Goal: Find specific page/section: Find specific page/section

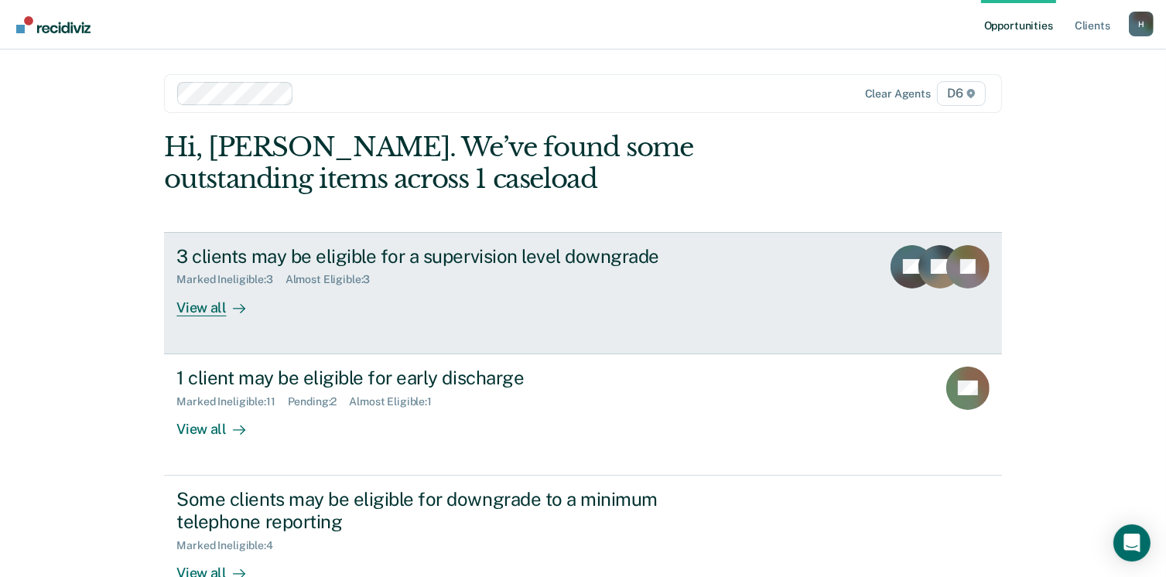
click at [196, 302] on div "View all" at bounding box center [219, 301] width 87 height 30
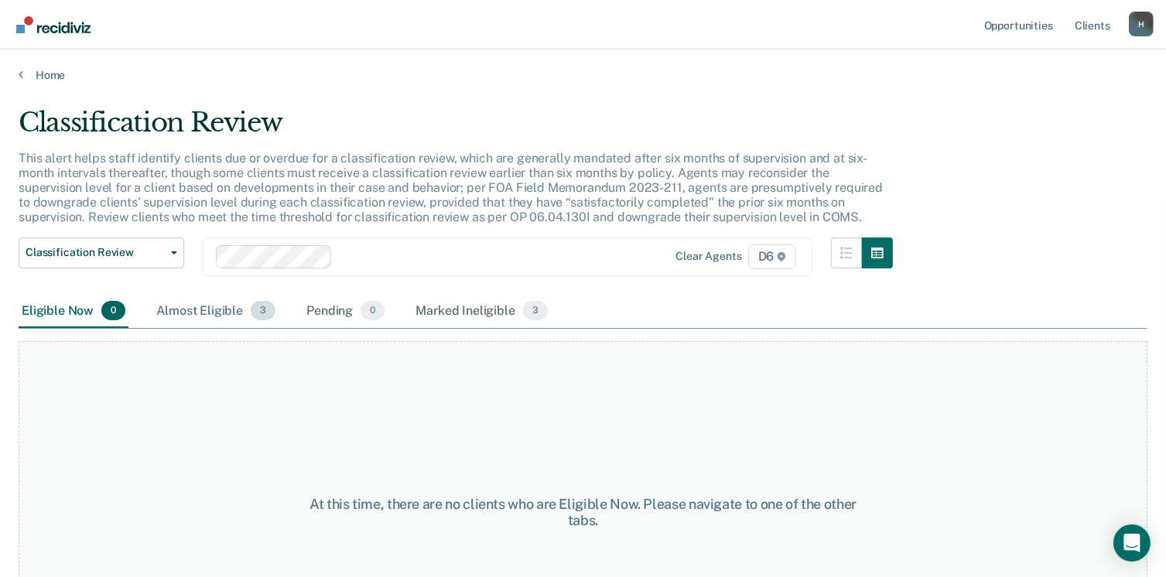
click at [170, 309] on div "Almost Eligible 3" at bounding box center [215, 312] width 125 height 34
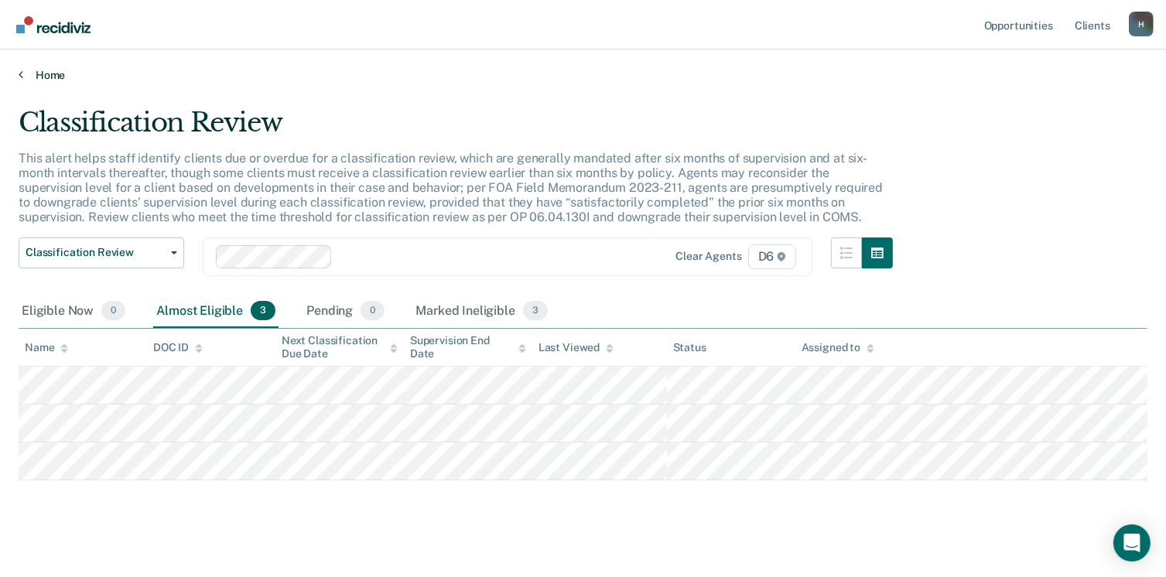
click at [49, 74] on link "Home" at bounding box center [583, 75] width 1129 height 14
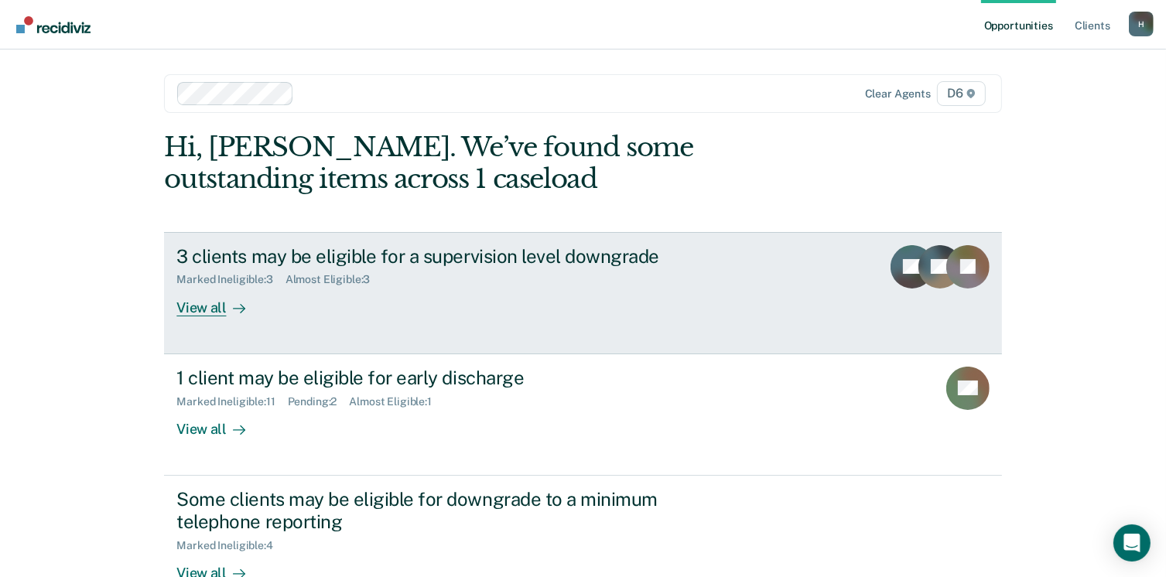
click at [200, 305] on div "View all" at bounding box center [219, 301] width 87 height 30
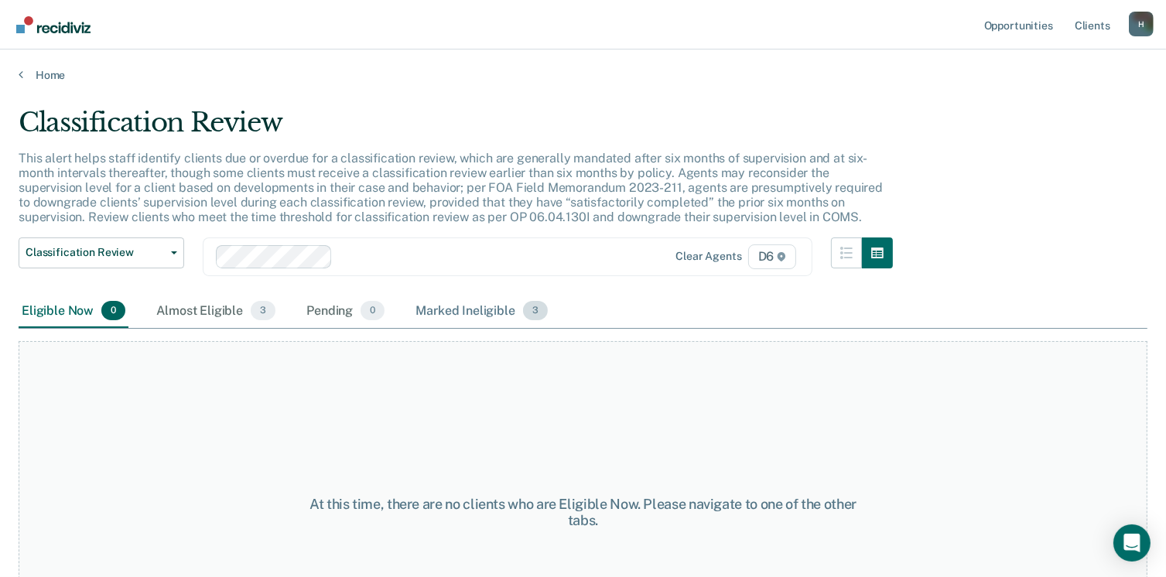
click at [446, 313] on div "Marked Ineligible 3" at bounding box center [481, 312] width 138 height 34
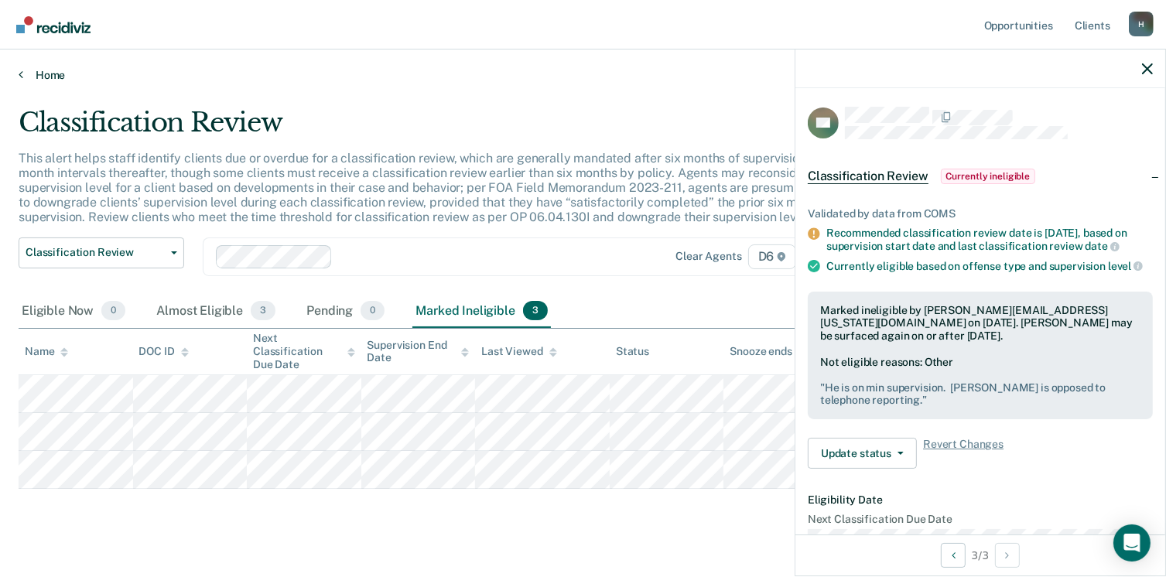
click at [57, 76] on link "Home" at bounding box center [583, 75] width 1129 height 14
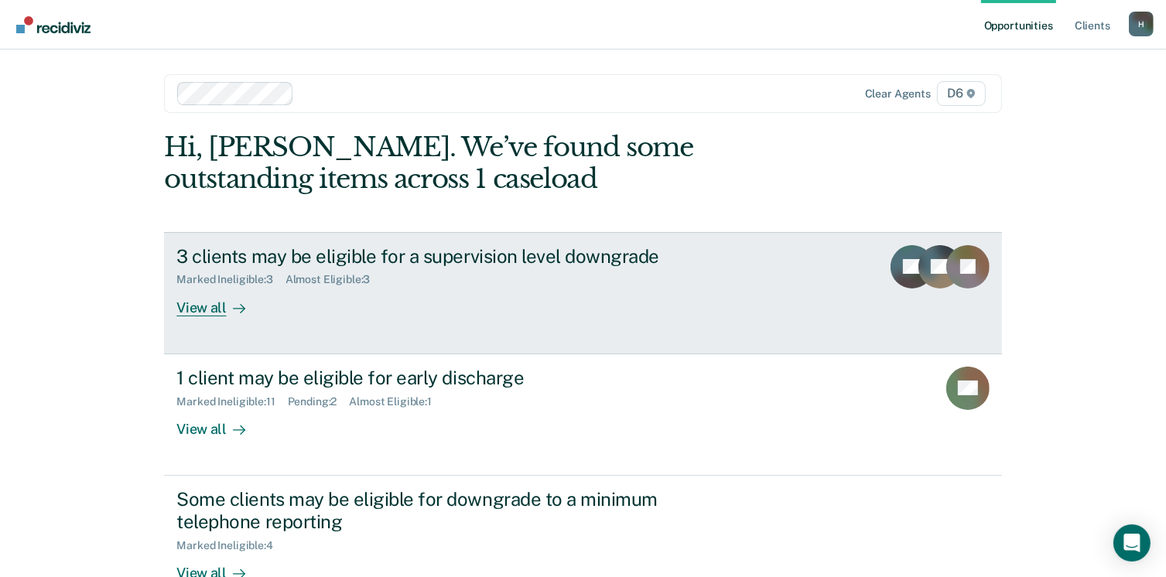
click at [183, 307] on div "View all" at bounding box center [219, 301] width 87 height 30
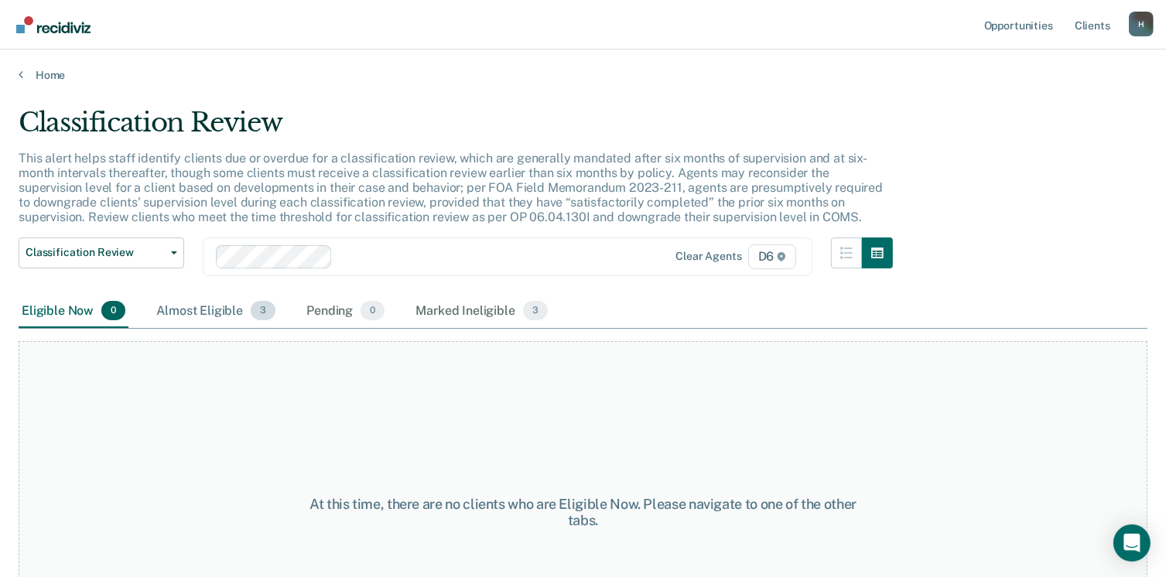
click at [186, 313] on div "Almost Eligible 3" at bounding box center [215, 312] width 125 height 34
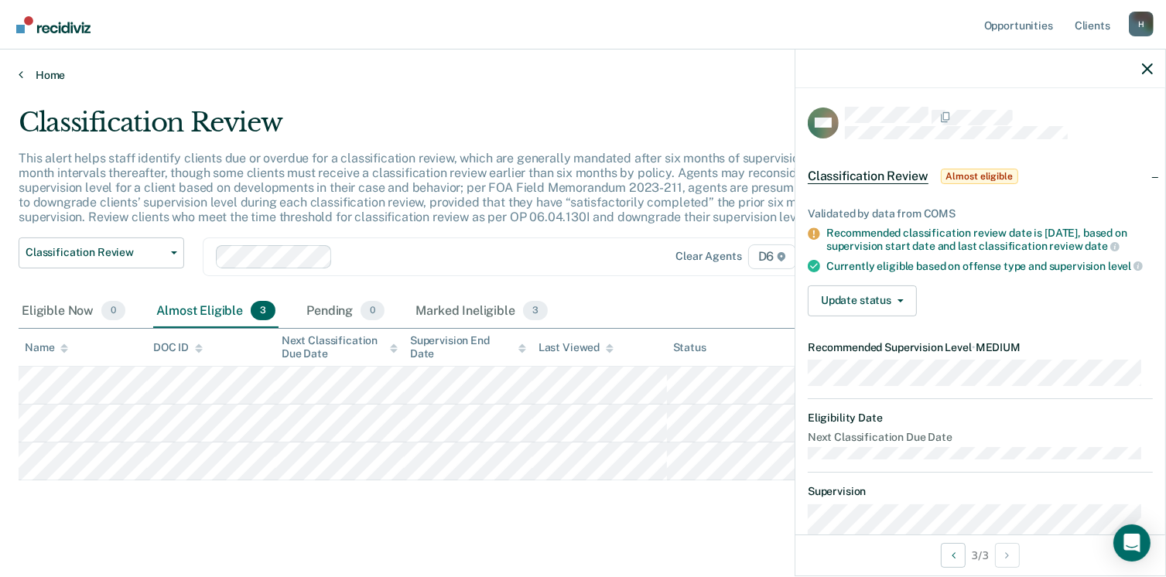
click at [46, 78] on link "Home" at bounding box center [583, 75] width 1129 height 14
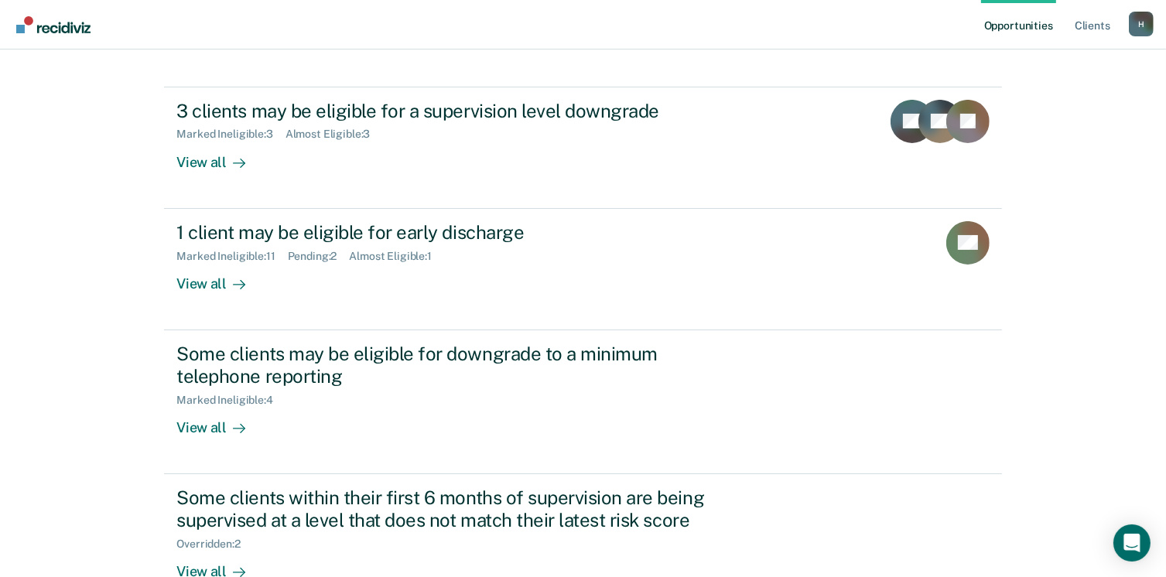
scroll to position [155, 0]
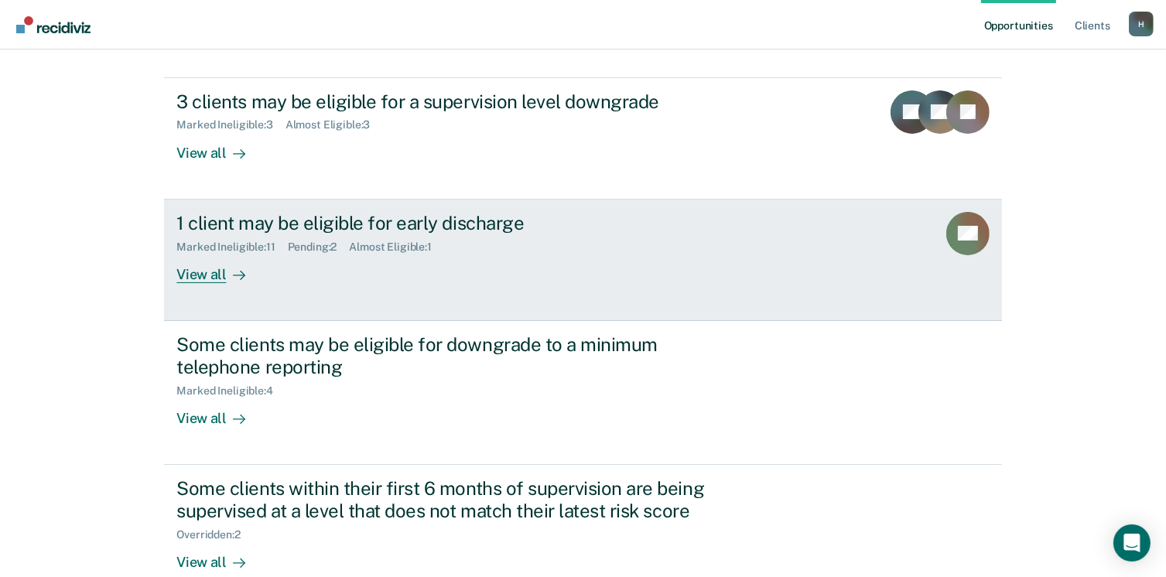
click at [192, 279] on div "View all" at bounding box center [219, 268] width 87 height 30
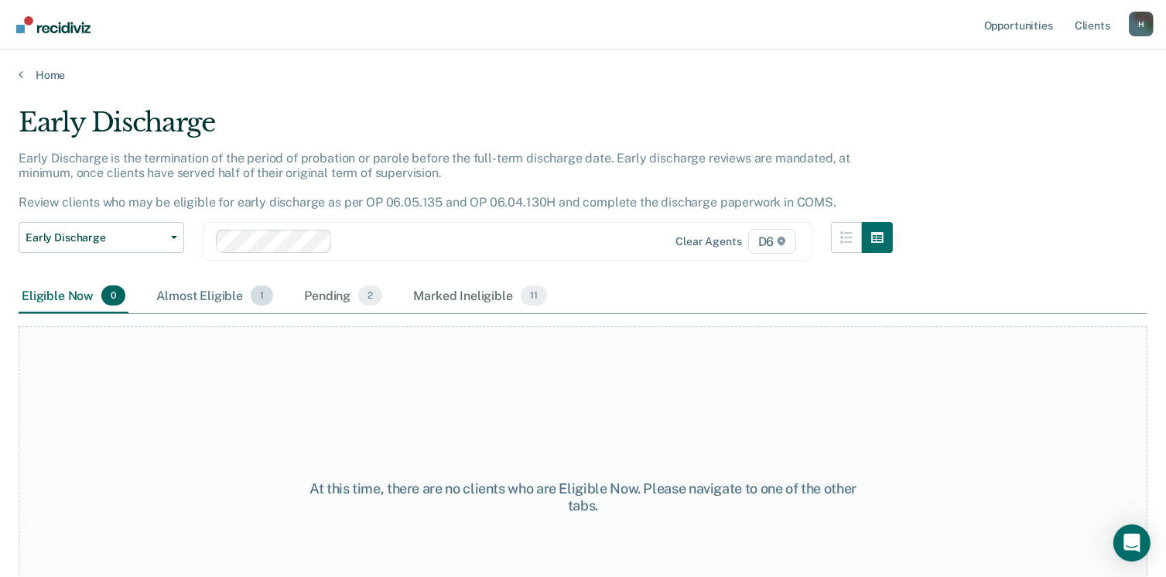
click at [193, 295] on div "Almost Eligible 1" at bounding box center [214, 296] width 123 height 34
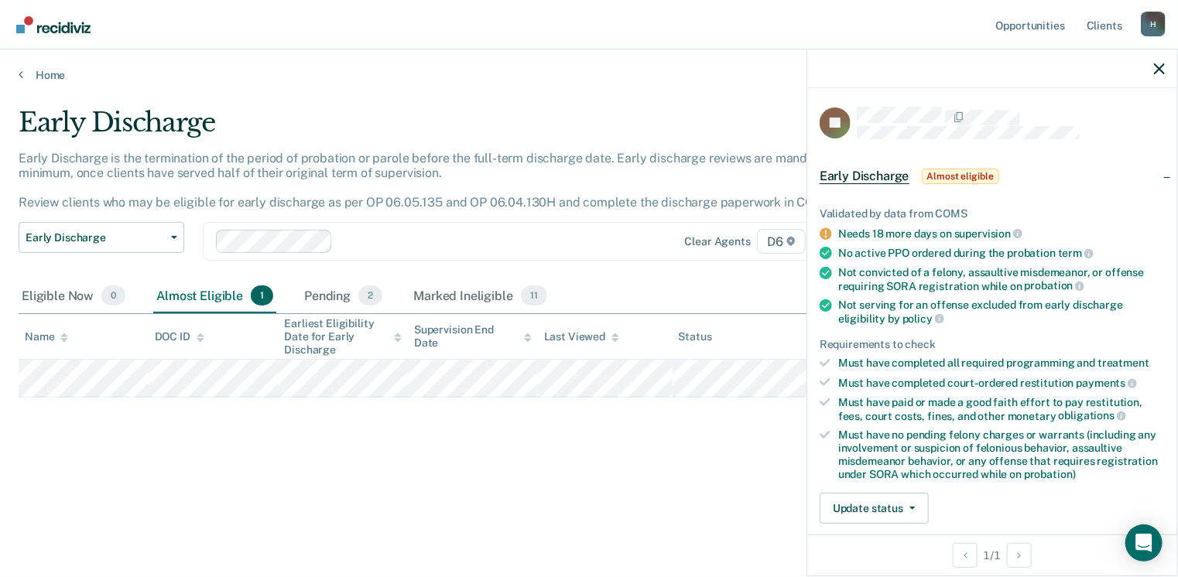
click at [820, 233] on icon at bounding box center [825, 233] width 12 height 12
click at [829, 233] on icon at bounding box center [825, 233] width 12 height 12
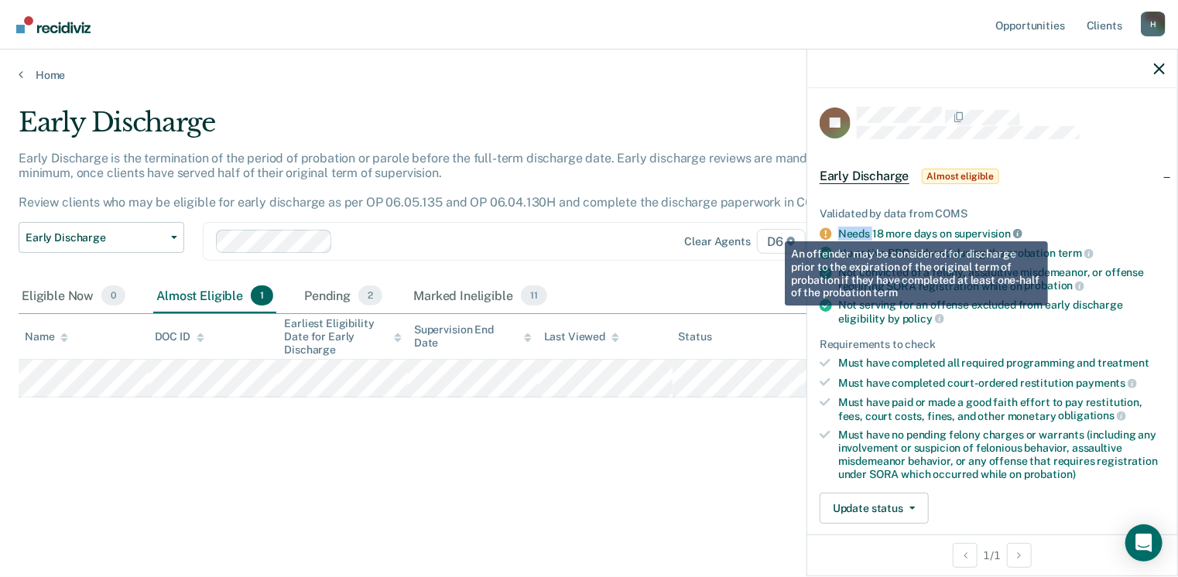
click at [1020, 230] on icon at bounding box center [1017, 233] width 9 height 9
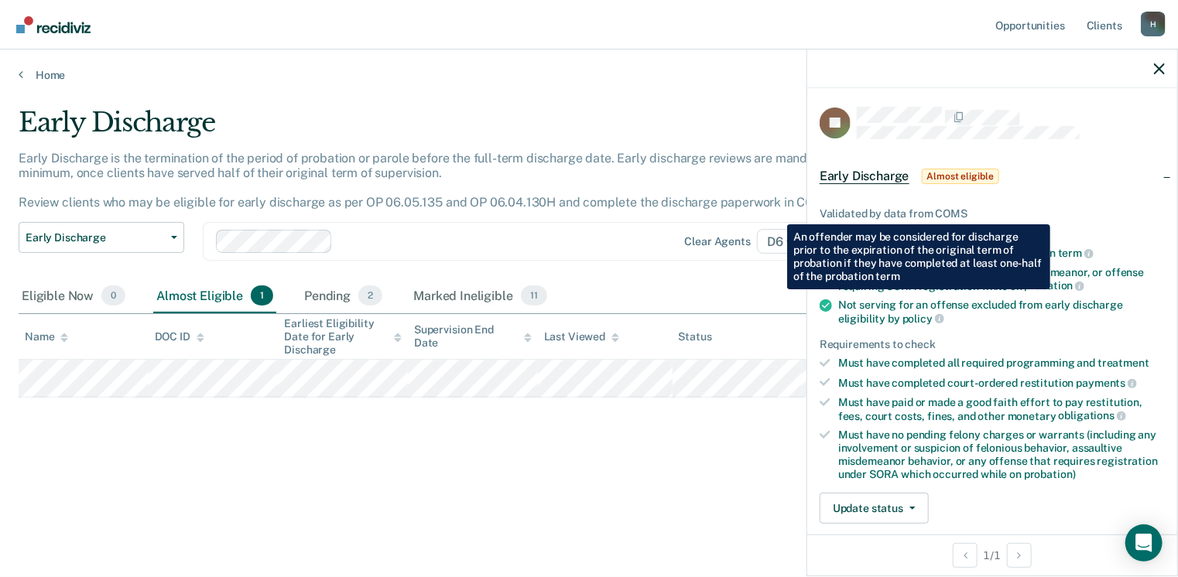
click at [726, 446] on div "Early Discharge Early Discharge is the termination of the period of probation o…" at bounding box center [589, 284] width 1140 height 354
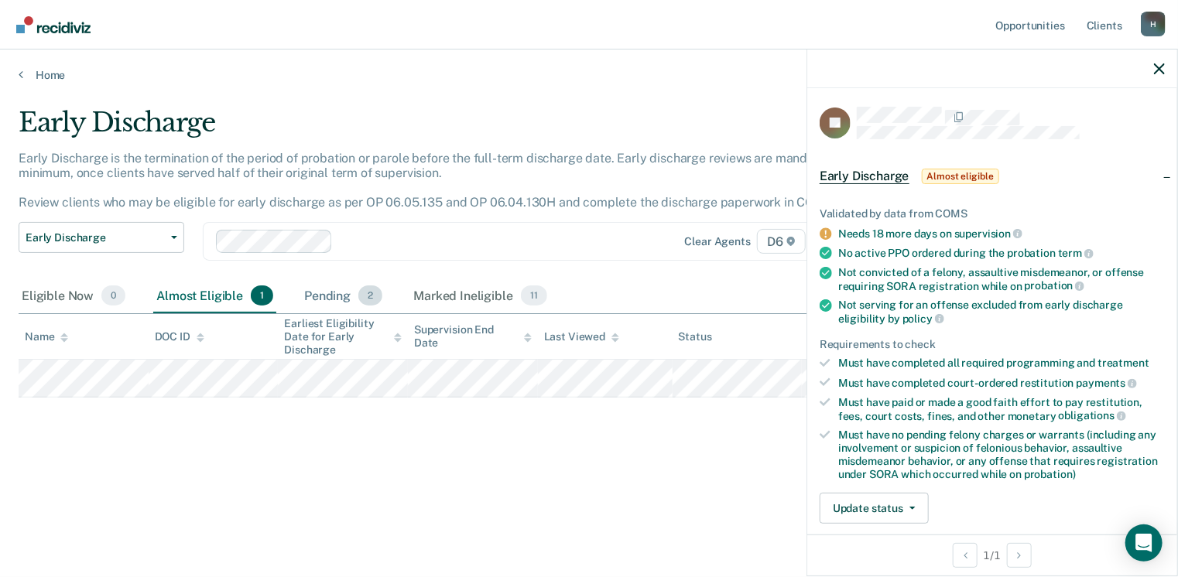
click at [328, 292] on div "Pending 2" at bounding box center [343, 296] width 84 height 34
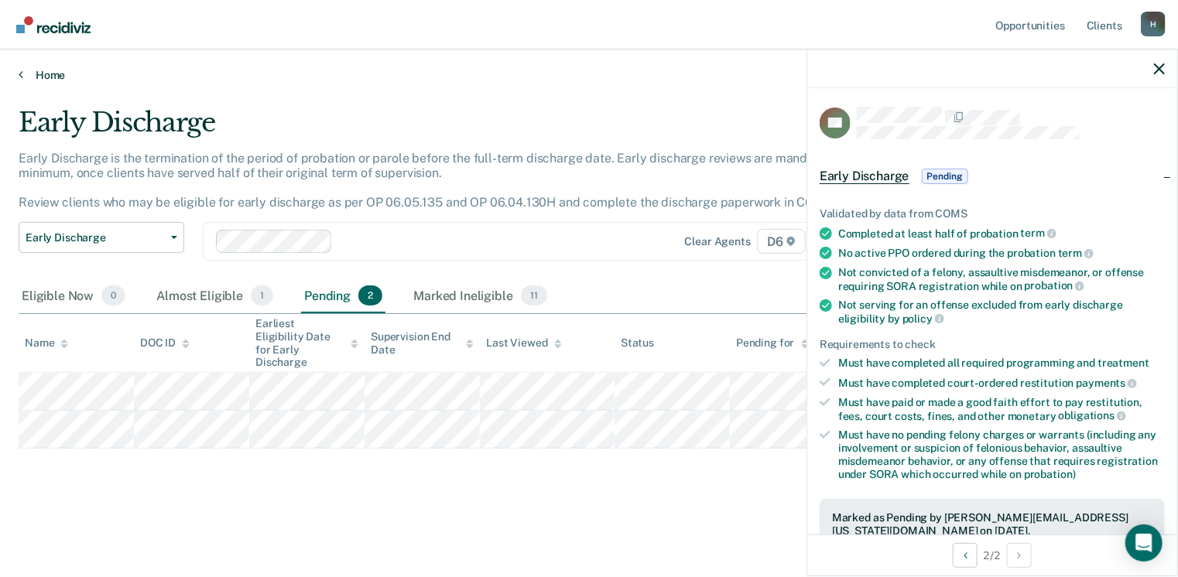
click at [40, 77] on link "Home" at bounding box center [589, 75] width 1140 height 14
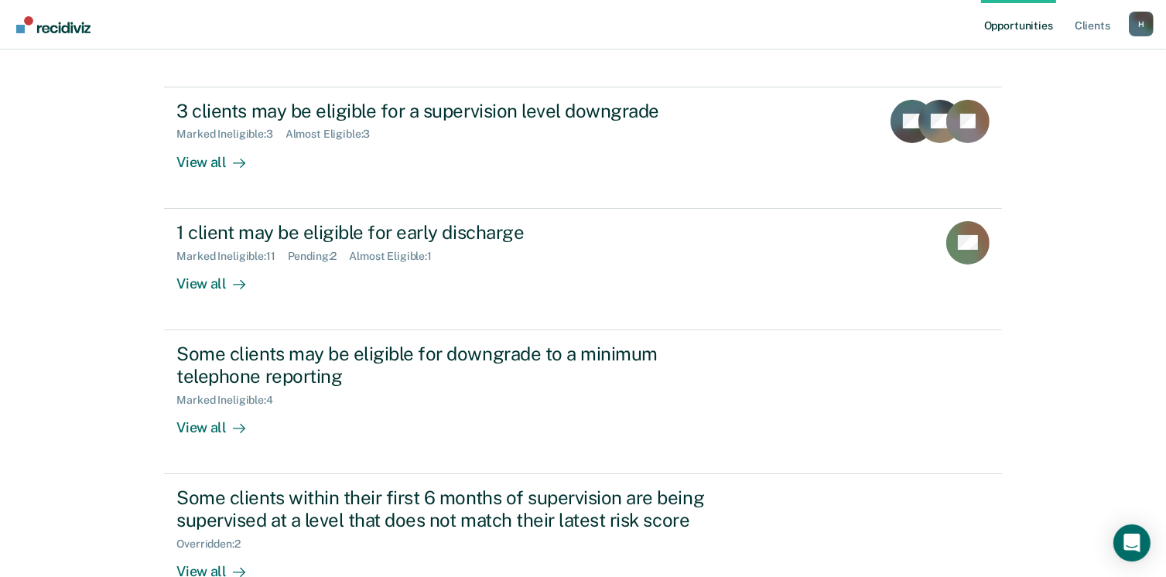
scroll to position [155, 0]
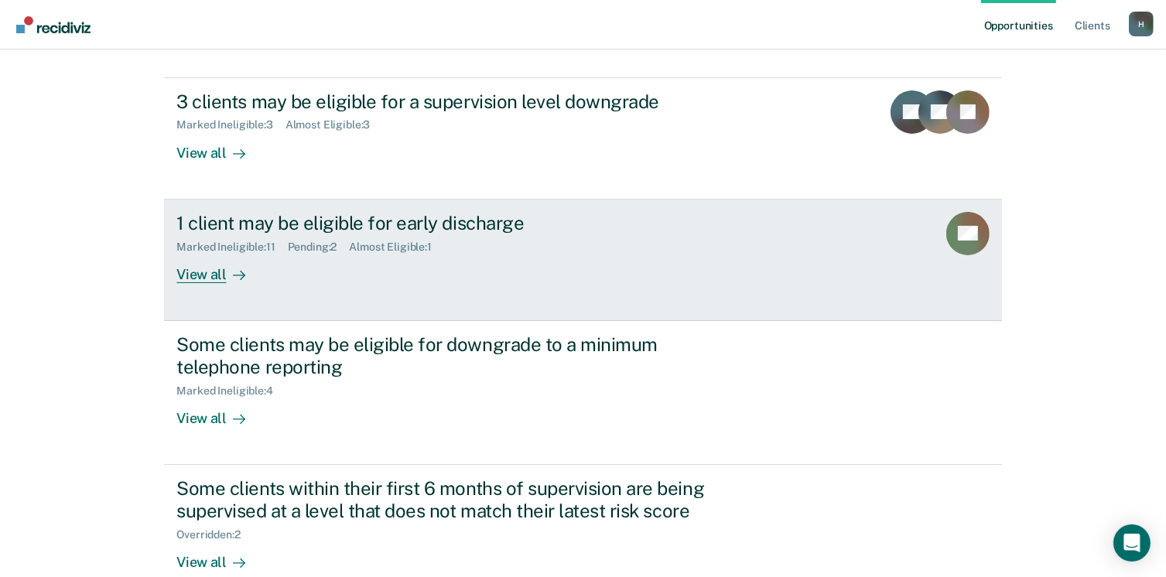
click at [192, 279] on div "View all" at bounding box center [219, 268] width 87 height 30
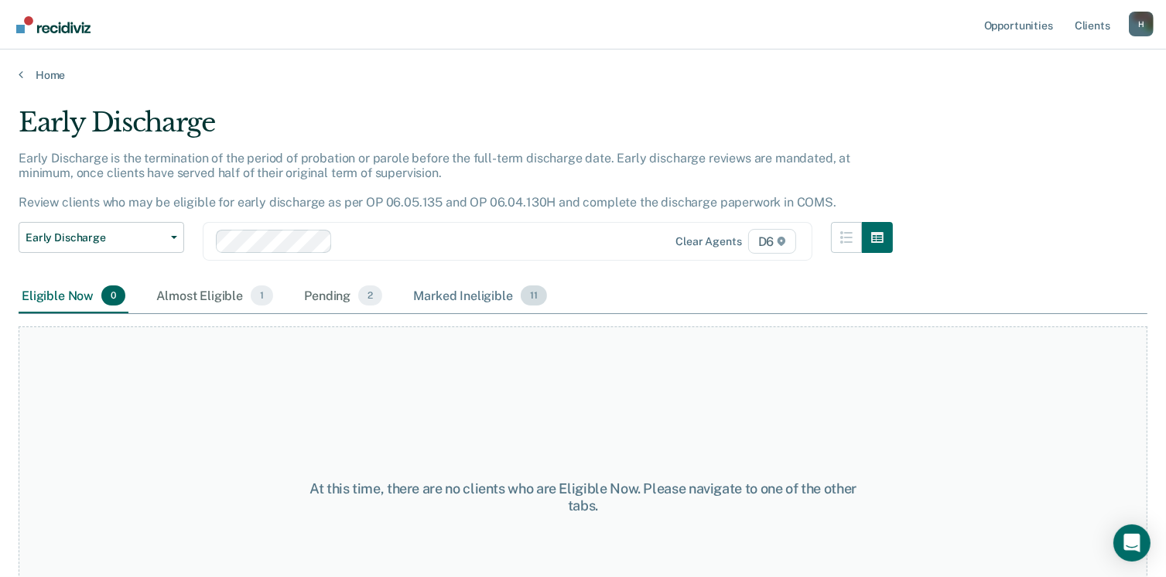
click at [446, 295] on div "Marked Ineligible 11" at bounding box center [479, 296] width 139 height 34
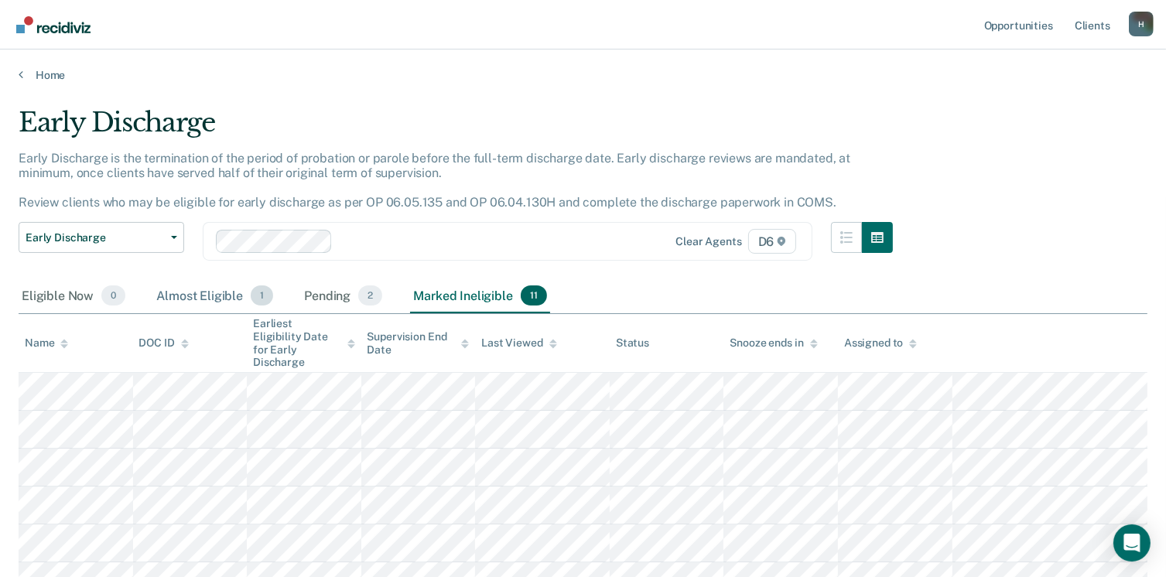
click at [176, 293] on div "Almost Eligible 1" at bounding box center [214, 296] width 123 height 34
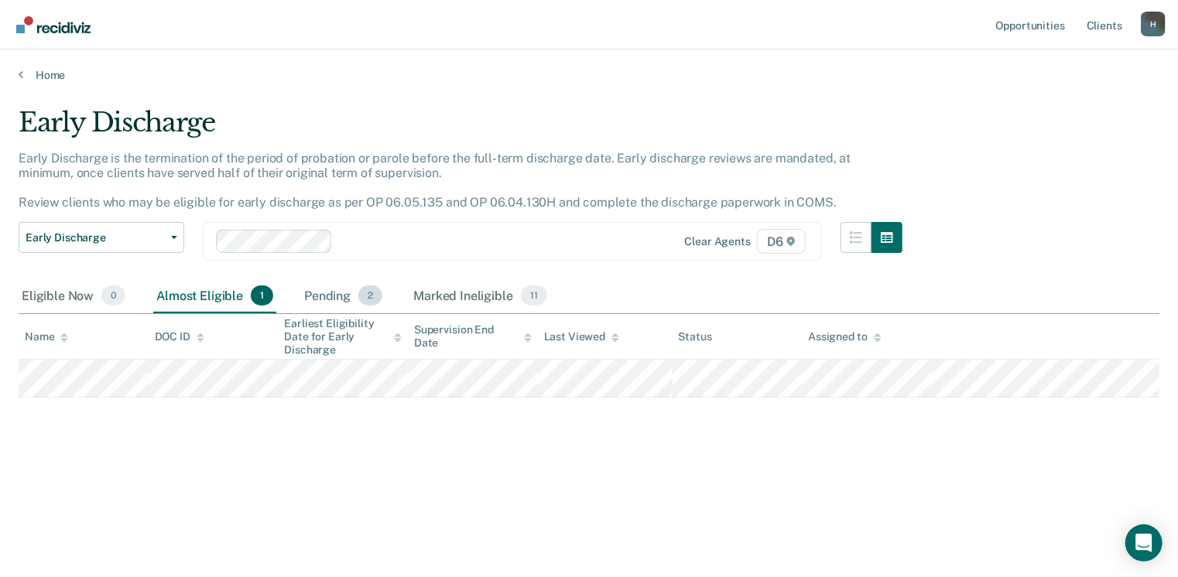
click at [307, 294] on div "Pending 2" at bounding box center [343, 296] width 84 height 34
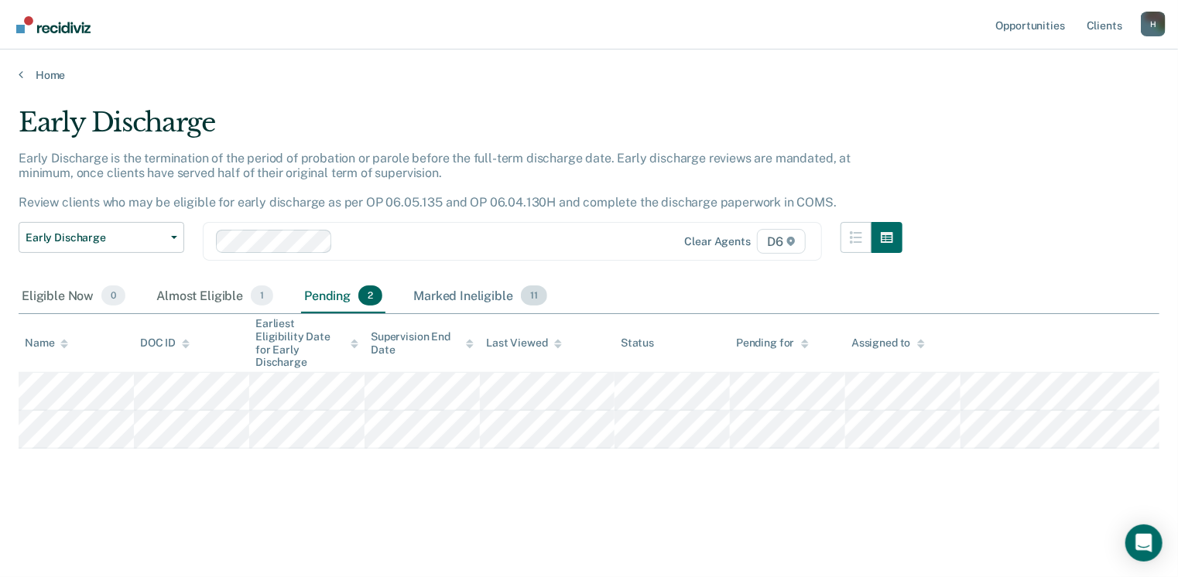
click at [422, 300] on div "Marked Ineligible 11" at bounding box center [479, 296] width 139 height 34
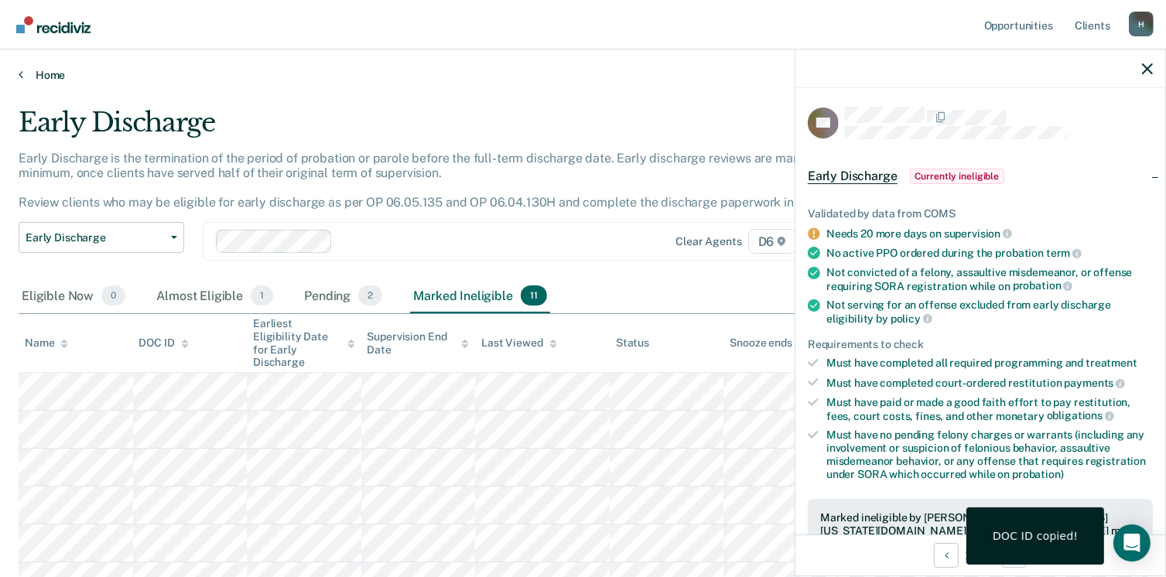
click at [25, 75] on link "Home" at bounding box center [583, 75] width 1129 height 14
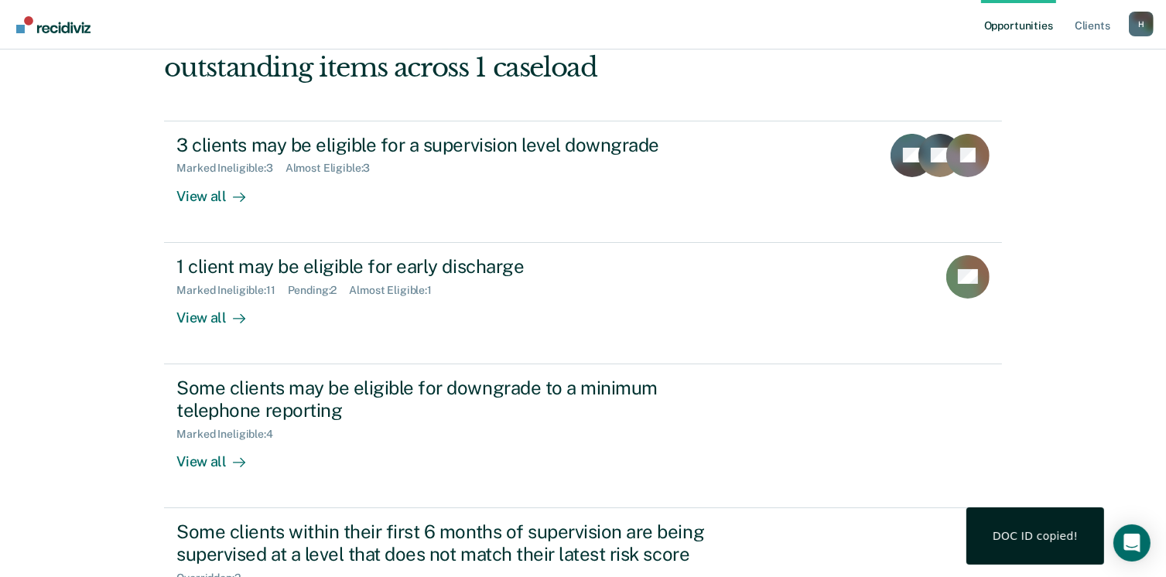
scroll to position [232, 0]
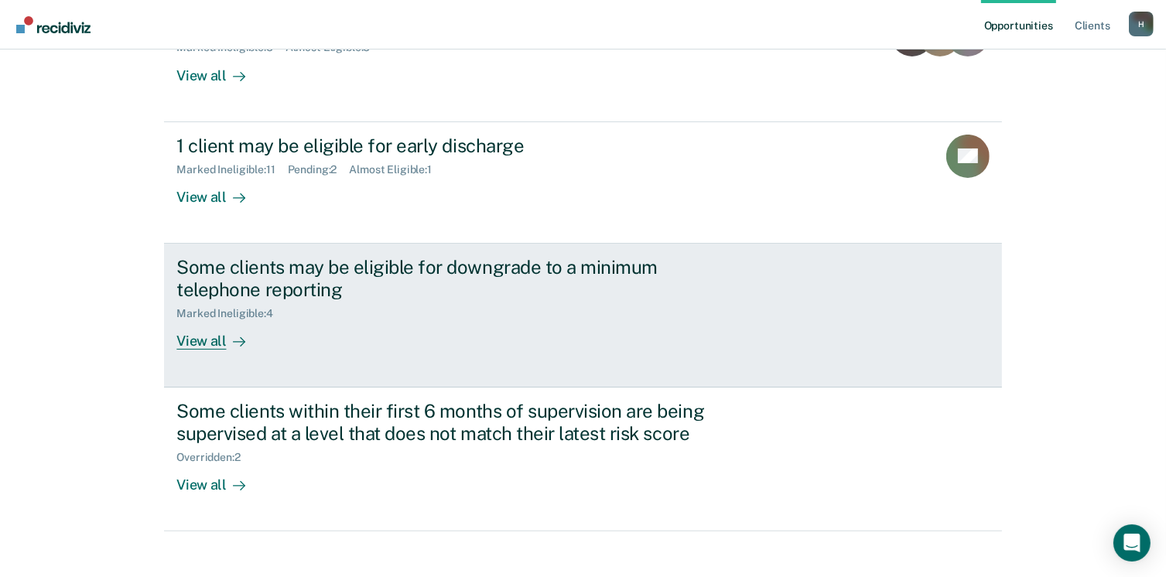
click at [191, 344] on div "View all" at bounding box center [219, 335] width 87 height 30
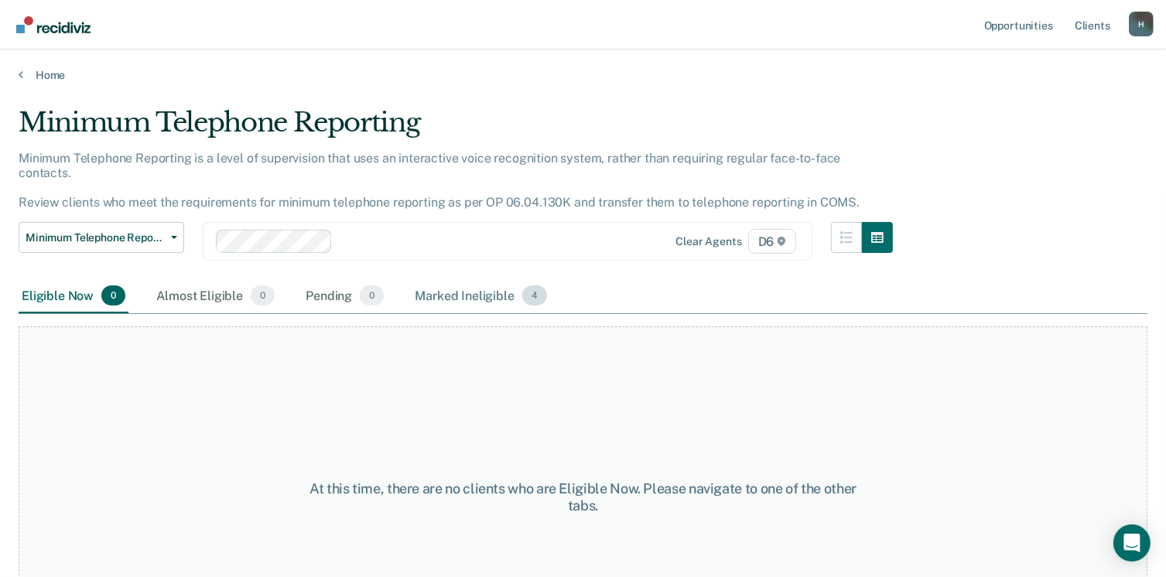
click at [449, 285] on div "Marked Ineligible 4" at bounding box center [481, 296] width 138 height 34
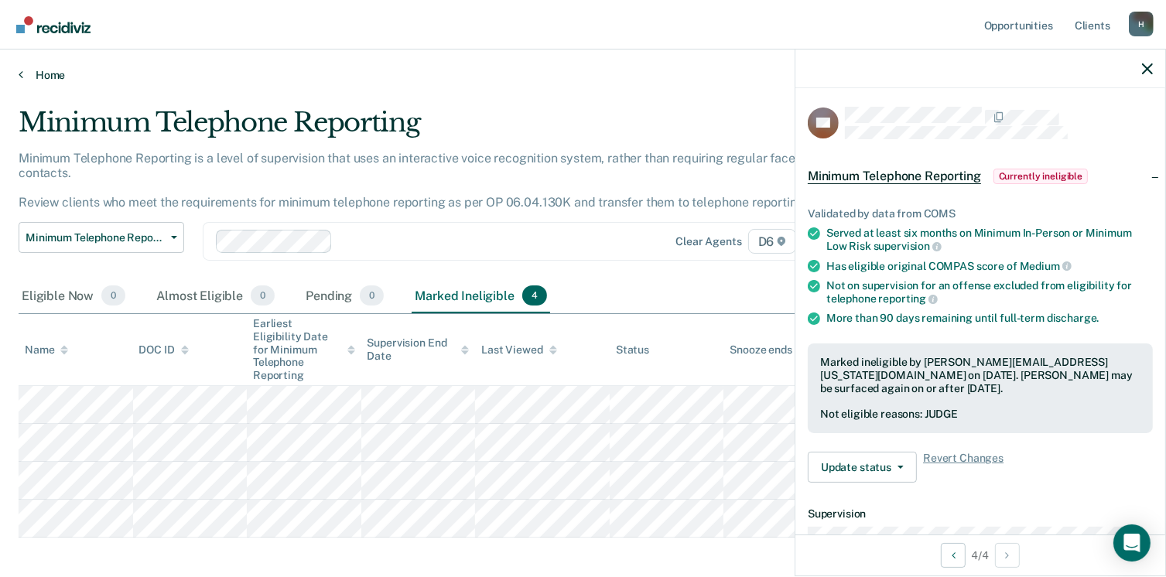
click at [43, 73] on link "Home" at bounding box center [583, 75] width 1129 height 14
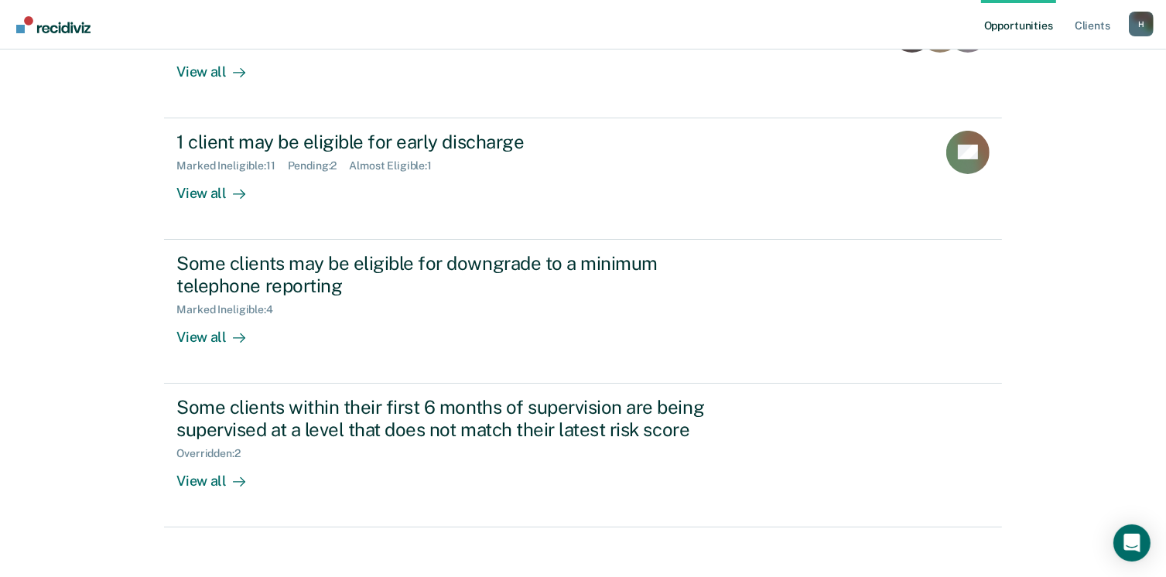
scroll to position [247, 0]
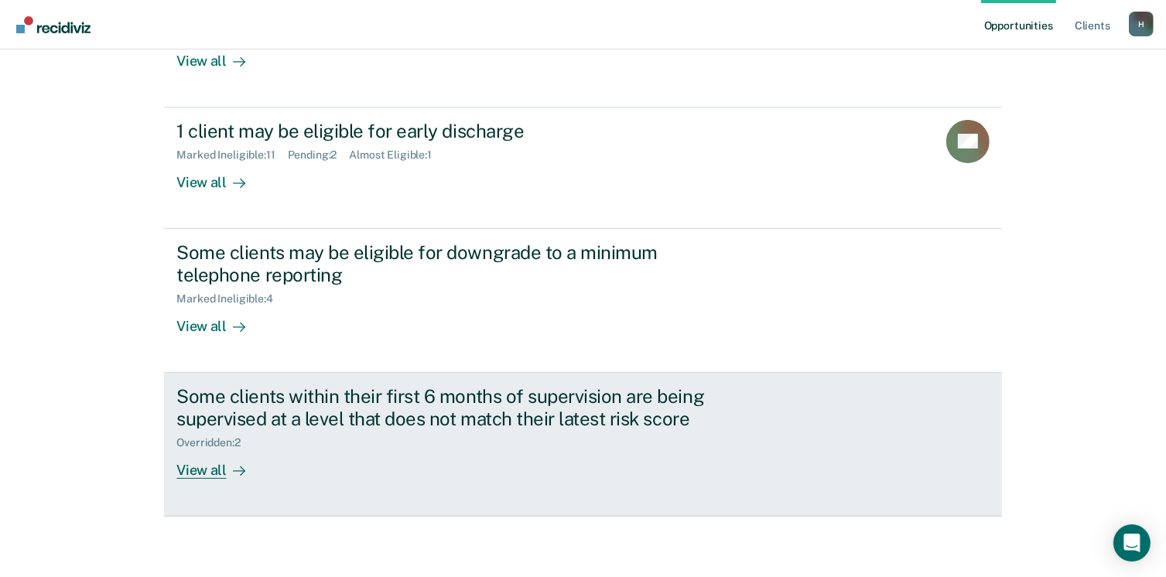
click at [189, 470] on div "View all" at bounding box center [219, 464] width 87 height 30
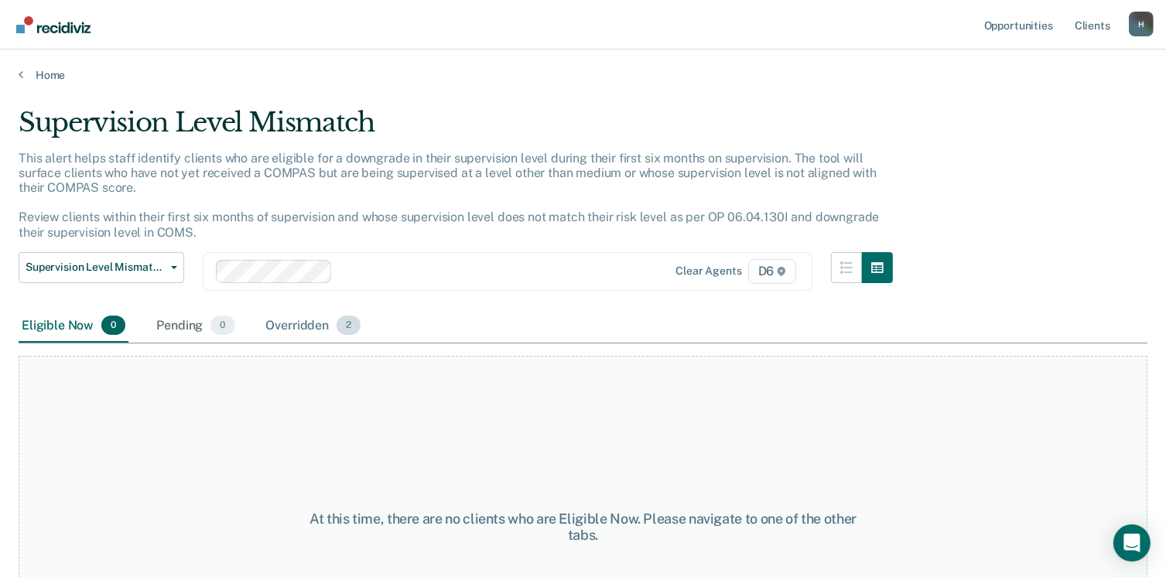
click at [300, 329] on div "Overridden 2" at bounding box center [313, 326] width 101 height 34
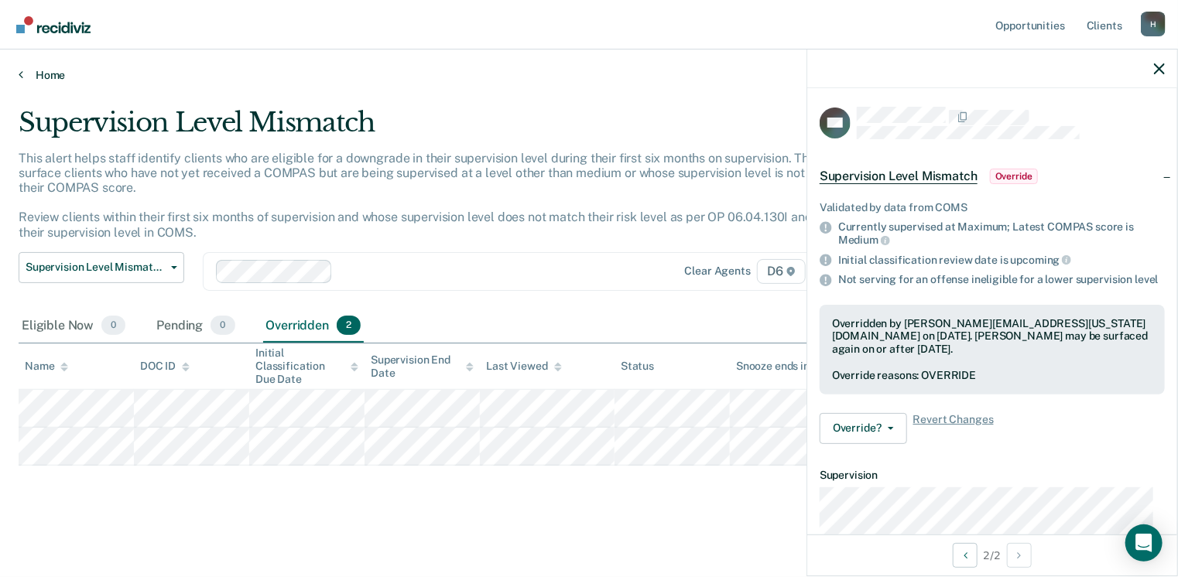
click at [38, 75] on link "Home" at bounding box center [589, 75] width 1140 height 14
